Goal: Check status

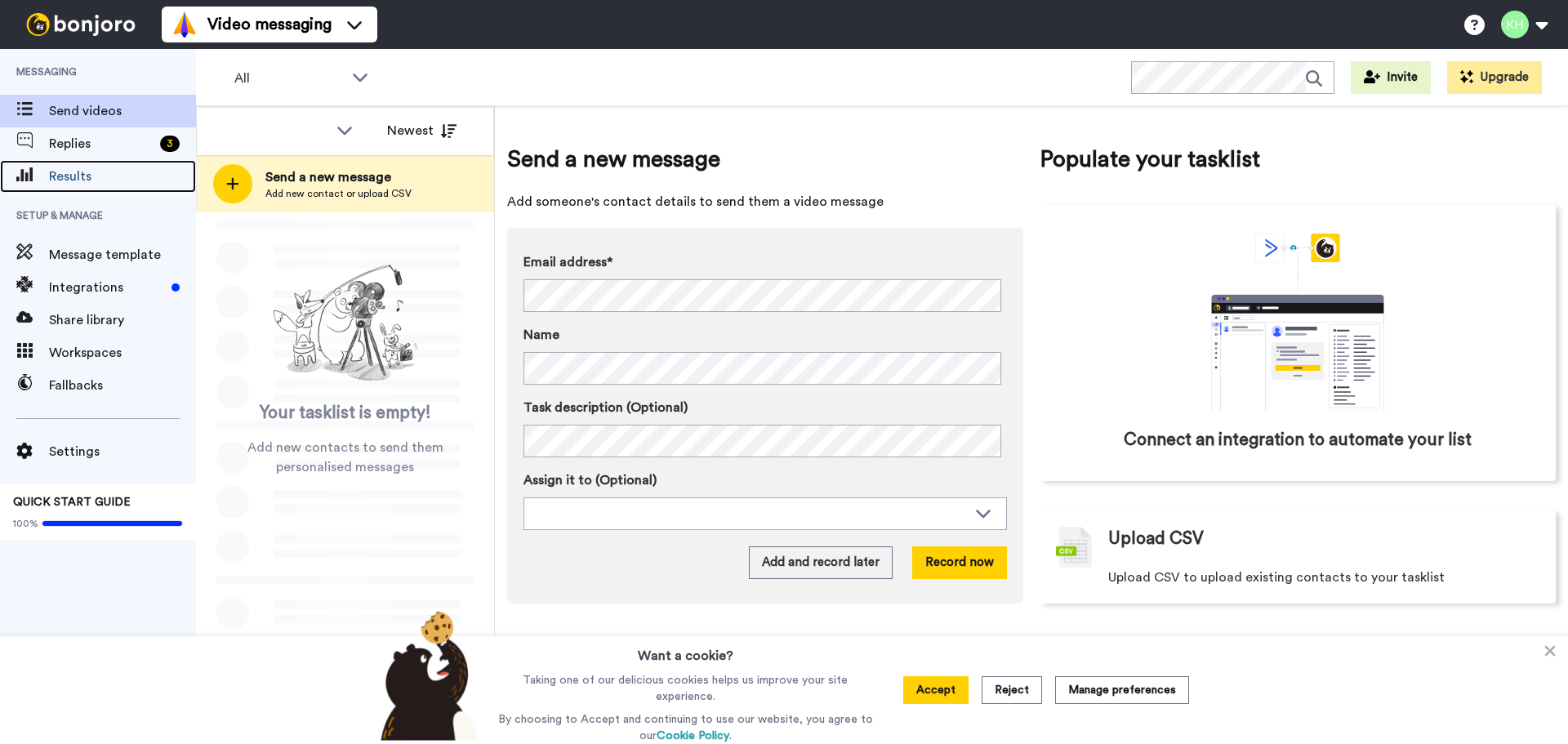
click at [104, 172] on span "Results" at bounding box center [122, 177] width 147 height 20
